Goal: Transaction & Acquisition: Purchase product/service

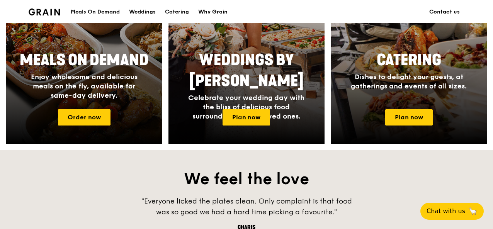
scroll to position [386, 0]
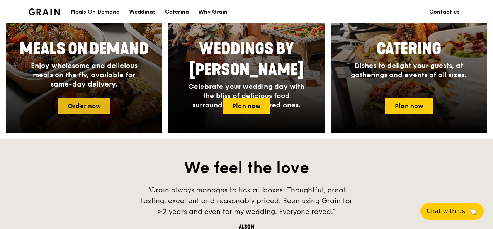
click at [83, 103] on link "Order now" at bounding box center [84, 106] width 53 height 16
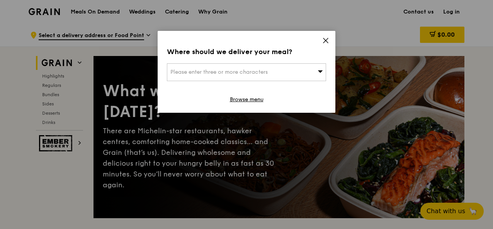
click at [230, 74] on span "Please enter three or more characters" at bounding box center [218, 72] width 97 height 7
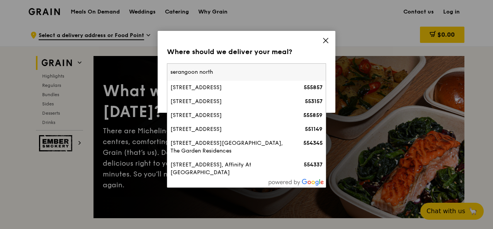
click at [171, 73] on input "serangoon north" at bounding box center [246, 72] width 158 height 17
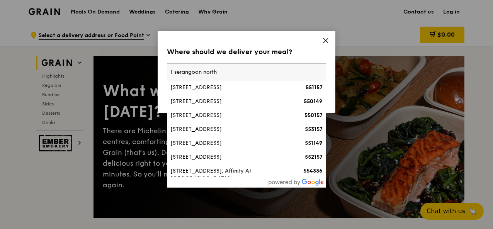
click at [249, 69] on input "1 serangoon north" at bounding box center [246, 72] width 158 height 17
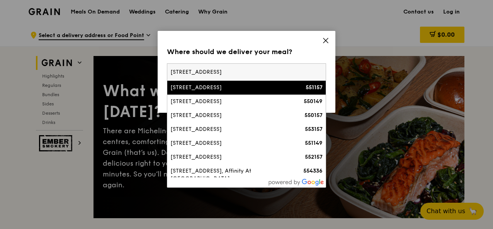
type input "[STREET_ADDRESS]"
click at [240, 88] on div "[STREET_ADDRESS]" at bounding box center [227, 88] width 114 height 8
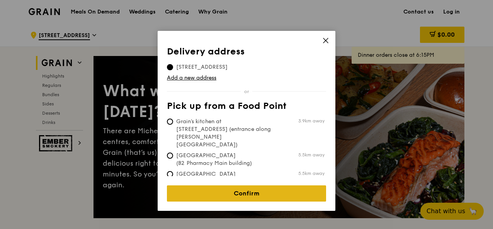
click at [253, 194] on link "Confirm" at bounding box center [246, 193] width 159 height 16
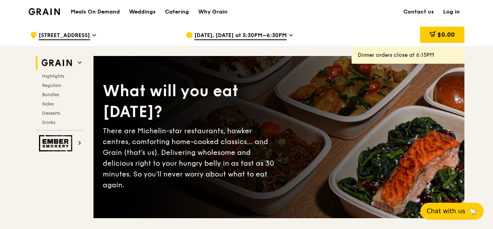
click at [257, 36] on span "[DATE], [DATE] at 5:30PM–6:30PM" at bounding box center [240, 36] width 92 height 8
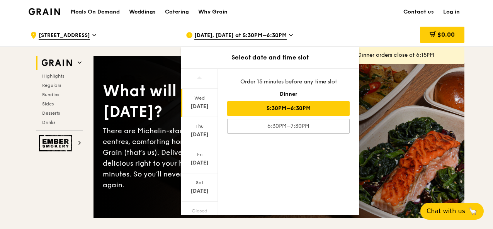
click at [243, 37] on span "[DATE], [DATE] at 5:30PM–6:30PM" at bounding box center [240, 36] width 92 height 8
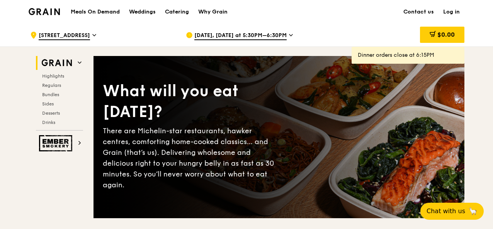
click at [285, 35] on div "[DATE], [DATE] at 5:30PM–6:30PM" at bounding box center [257, 35] width 143 height 23
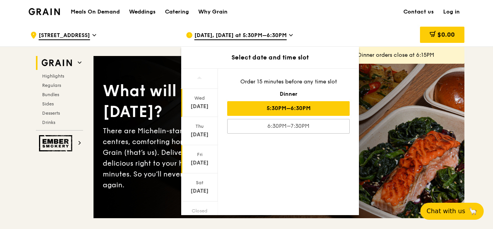
click at [200, 163] on div "[DATE]" at bounding box center [199, 163] width 34 height 8
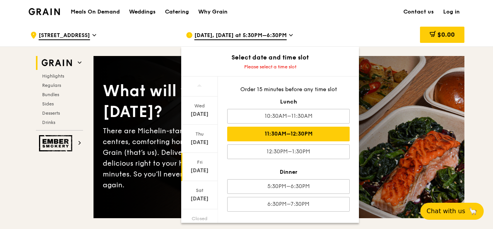
click at [284, 134] on div "11:30AM–12:30PM" at bounding box center [288, 134] width 122 height 15
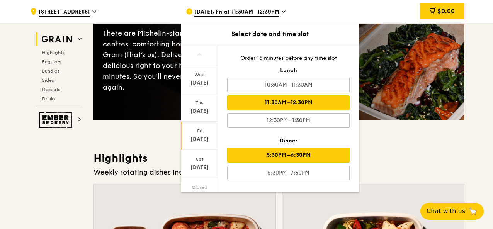
scroll to position [116, 0]
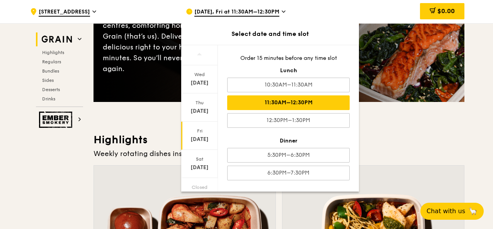
click at [457, 142] on h3 "Highlights" at bounding box center [278, 140] width 371 height 14
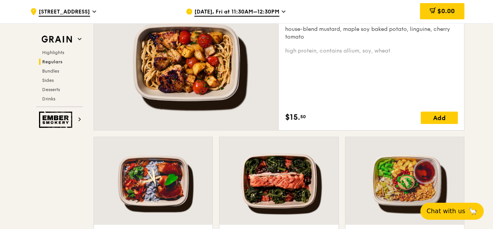
scroll to position [579, 0]
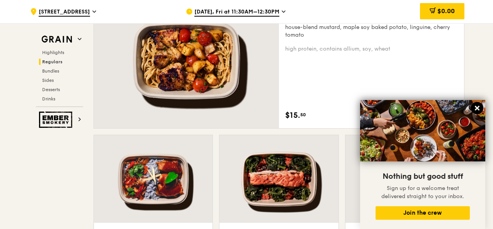
click at [477, 107] on icon at bounding box center [477, 108] width 7 height 7
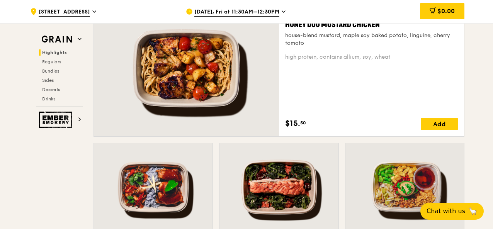
scroll to position [464, 0]
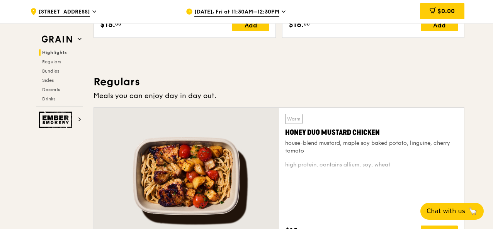
click at [253, 14] on span "[DATE], Fri at 11:30AM–12:30PM" at bounding box center [236, 12] width 85 height 8
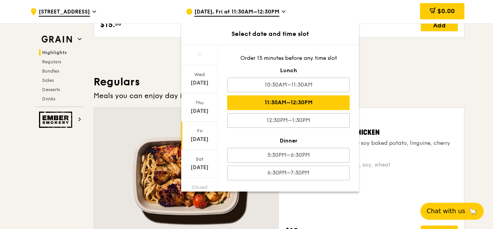
click at [399, 100] on div "Meals you can enjoy day in day out." at bounding box center [278, 95] width 371 height 11
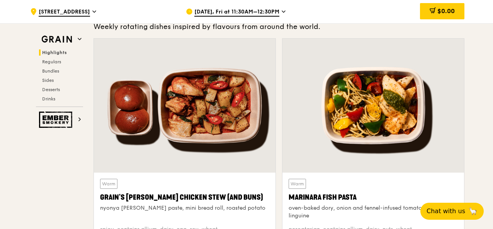
scroll to position [155, 0]
